Goal: Information Seeking & Learning: Check status

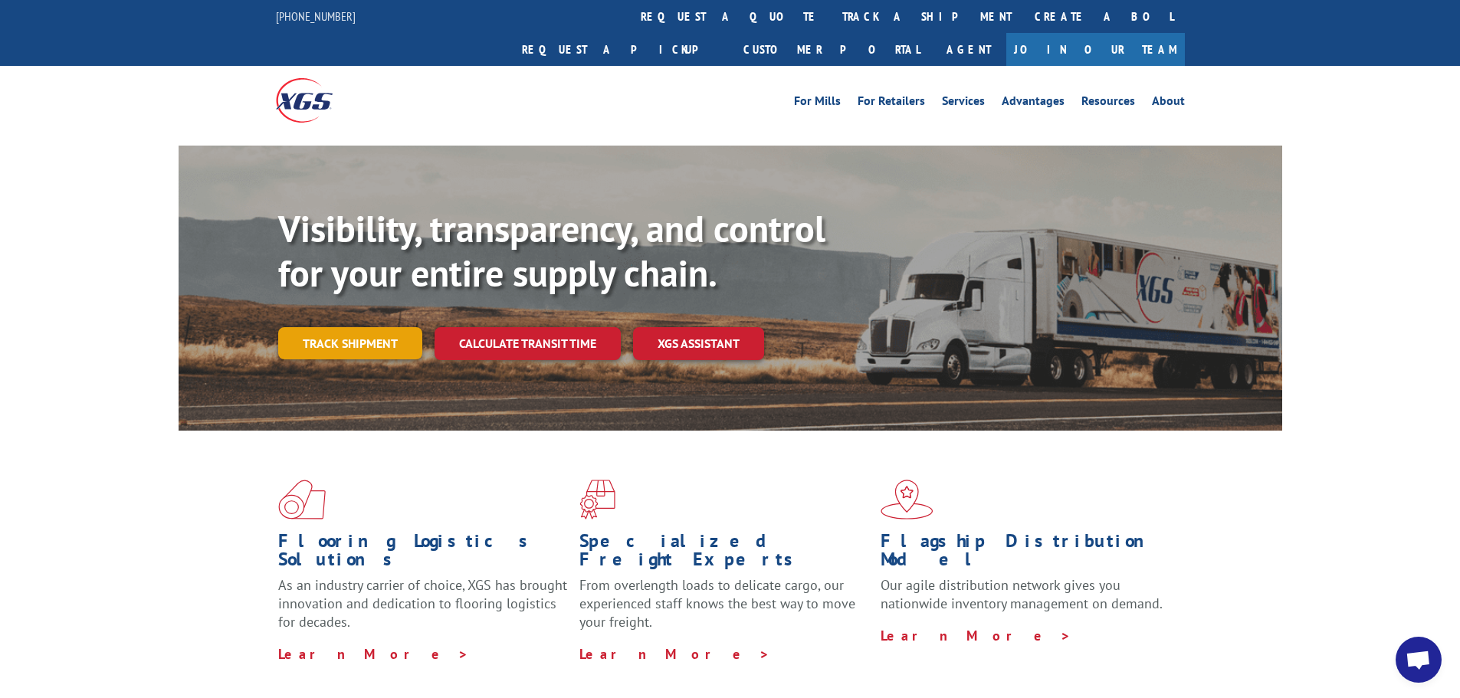
click at [338, 327] on link "Track shipment" at bounding box center [350, 343] width 144 height 32
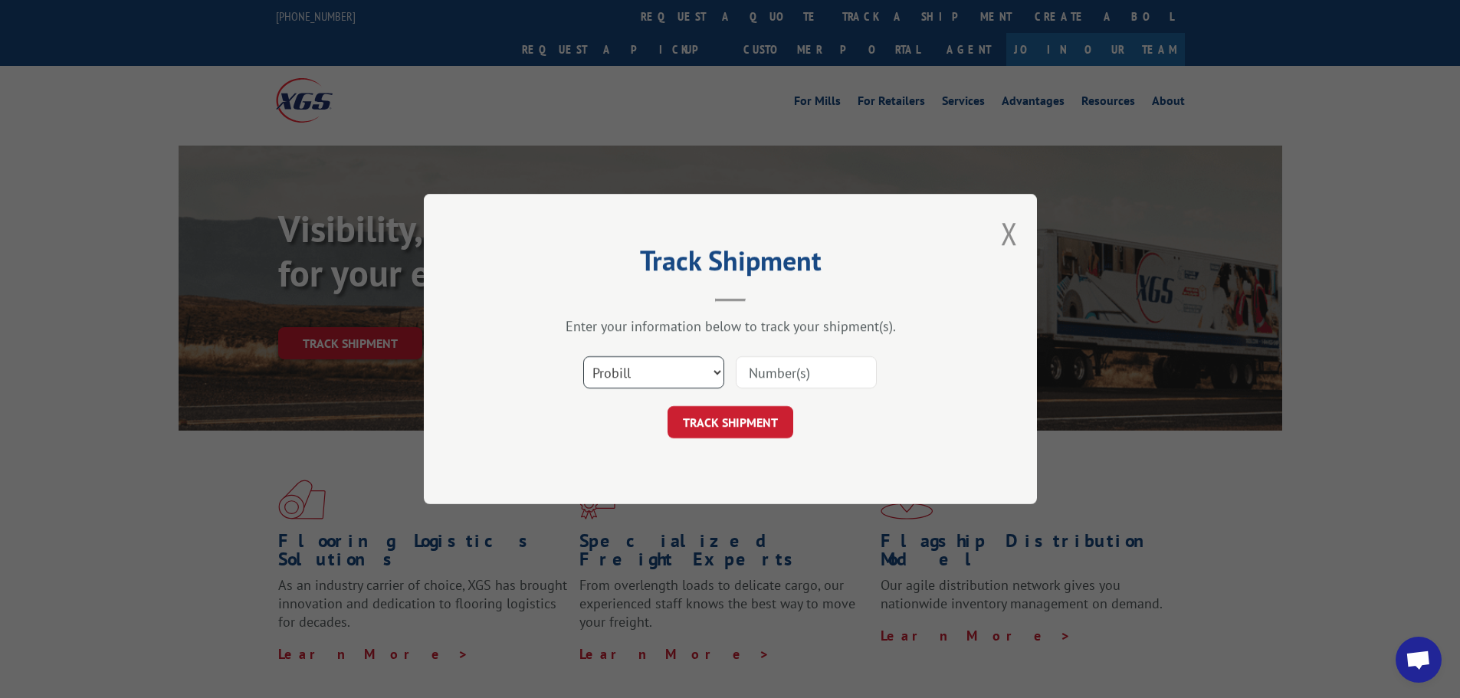
click at [654, 376] on select "Select category... Probill BOL PO" at bounding box center [653, 372] width 141 height 32
select select "po"
click at [583, 356] on select "Select category... Probill BOL PO" at bounding box center [653, 372] width 141 height 32
click at [777, 364] on input at bounding box center [806, 372] width 141 height 32
paste input "63517048"
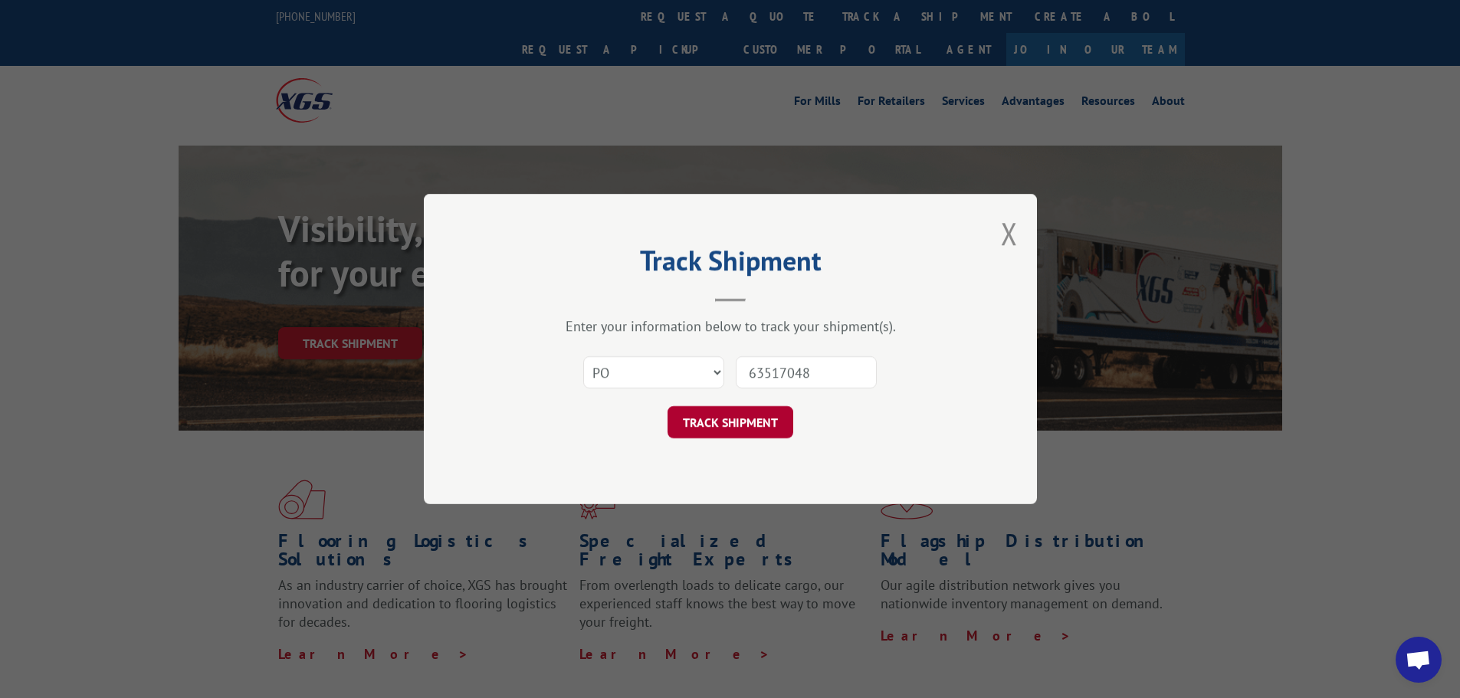
type input "63517048"
click at [745, 423] on button "TRACK SHIPMENT" at bounding box center [731, 422] width 126 height 32
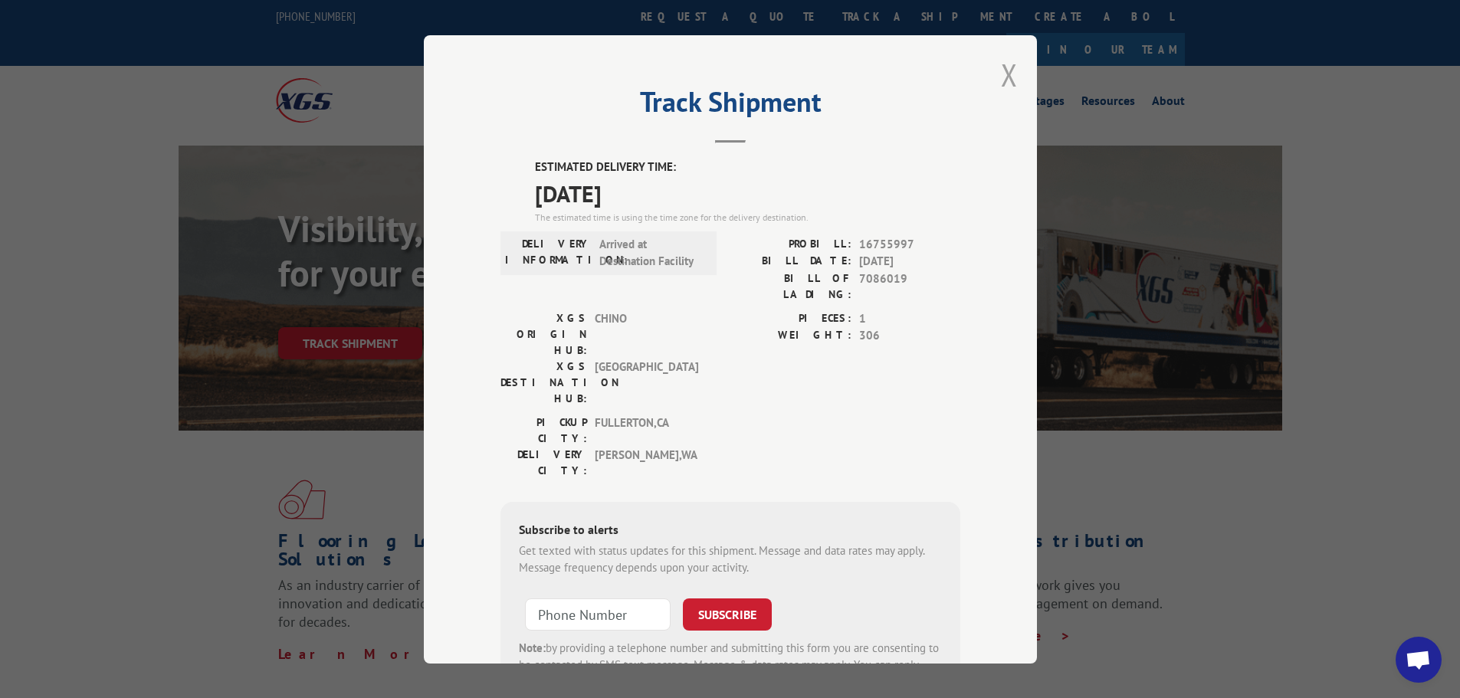
click at [1001, 73] on button "Close modal" at bounding box center [1009, 74] width 17 height 41
